Goal: Navigation & Orientation: Go to known website

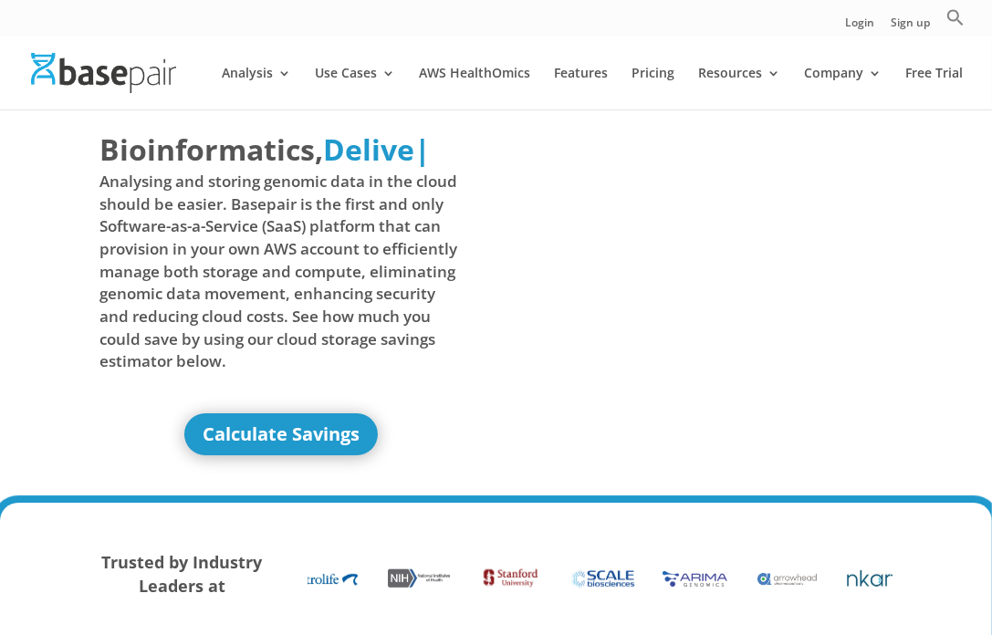
click at [131, 64] on img at bounding box center [103, 72] width 145 height 39
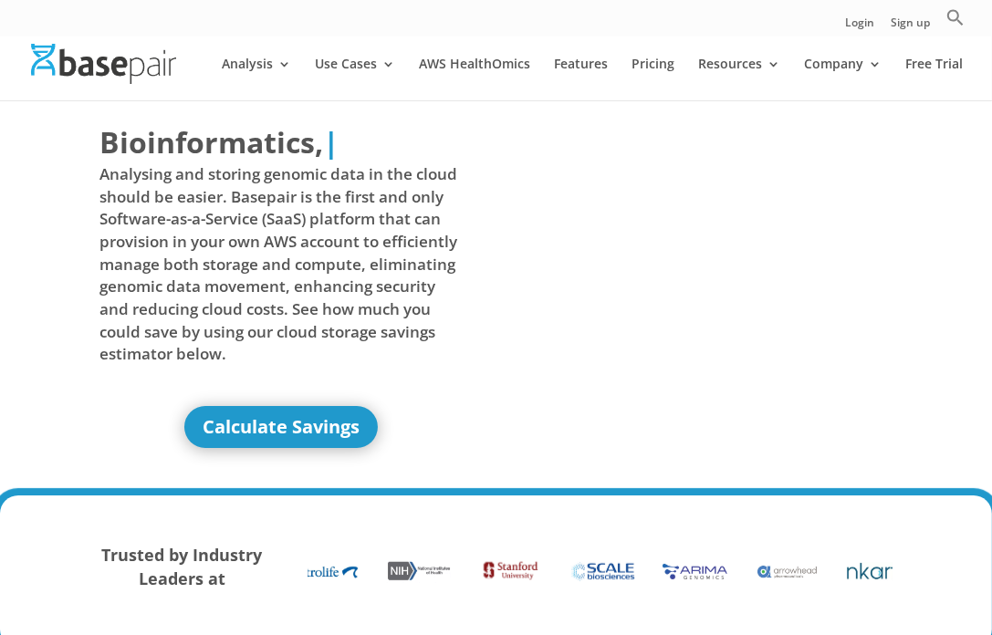
click at [142, 71] on img at bounding box center [103, 63] width 145 height 39
